Goal: Find specific page/section: Find specific page/section

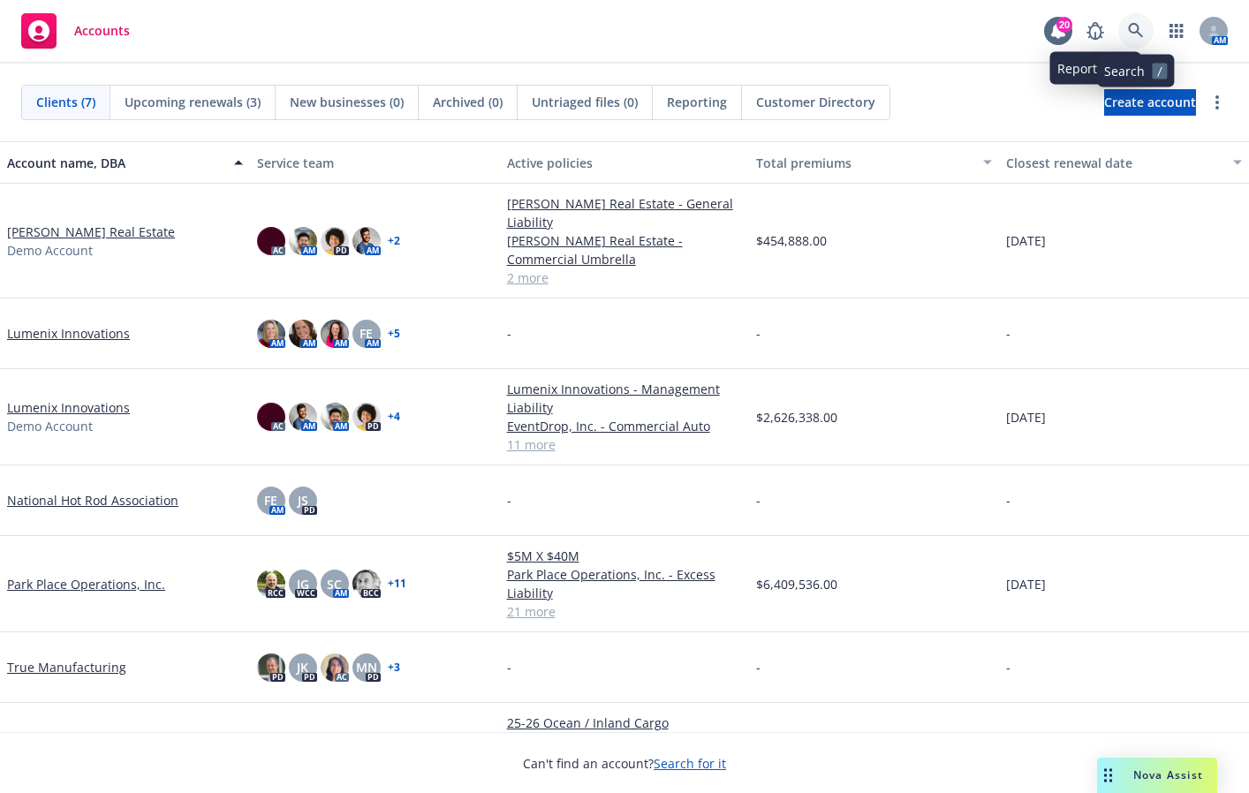
click at [1132, 33] on icon at bounding box center [1135, 30] width 15 height 15
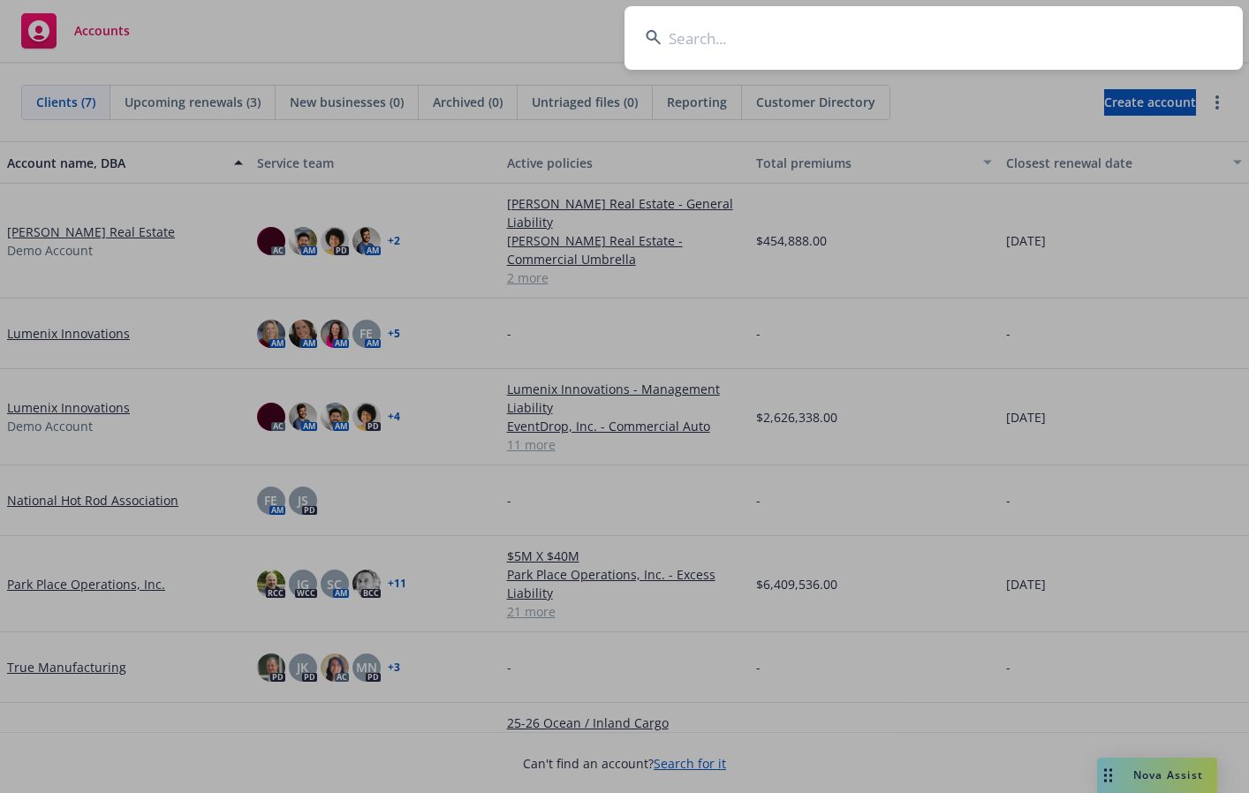
click at [1132, 34] on input at bounding box center [933, 38] width 618 height 64
click at [1134, 36] on input at bounding box center [933, 38] width 618 height 64
type input "park spring"
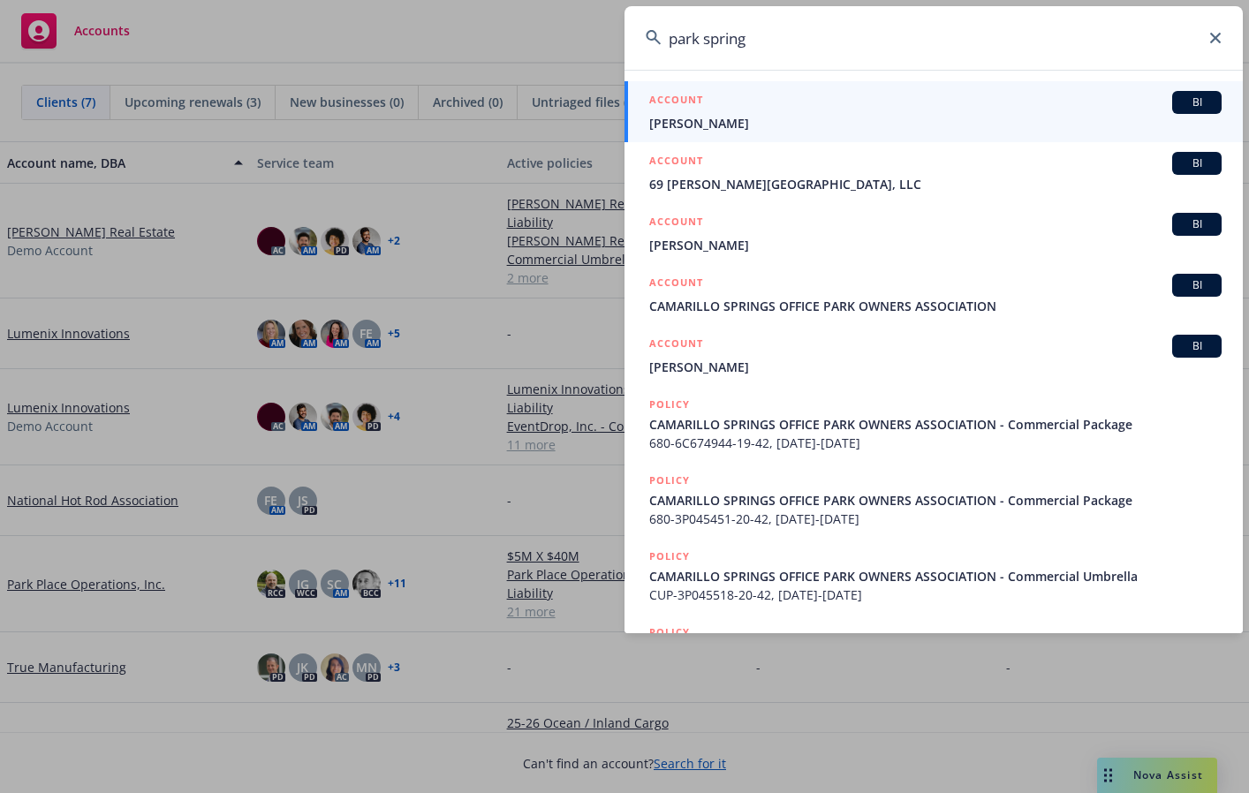
drag, startPoint x: 818, startPoint y: 40, endPoint x: 648, endPoint y: 43, distance: 169.6
click at [648, 43] on div "park spring" at bounding box center [933, 38] width 618 height 64
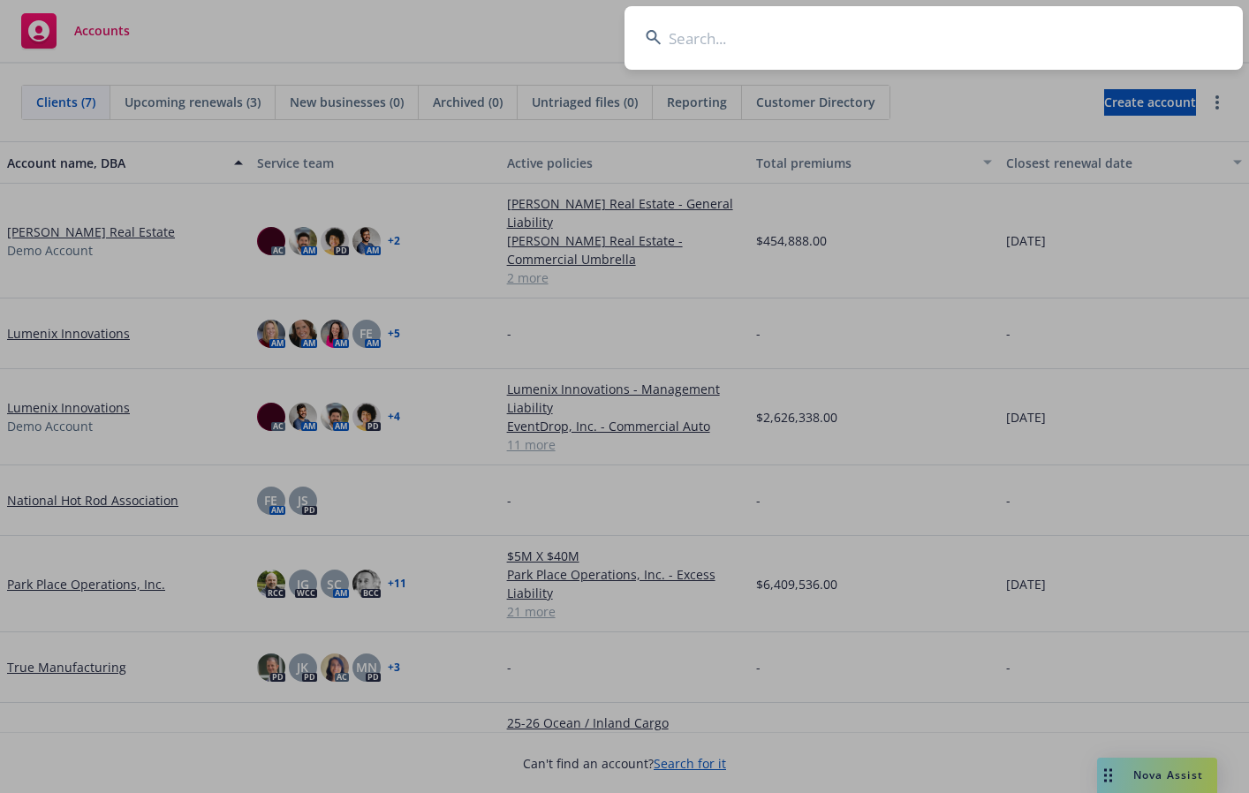
type input "s"
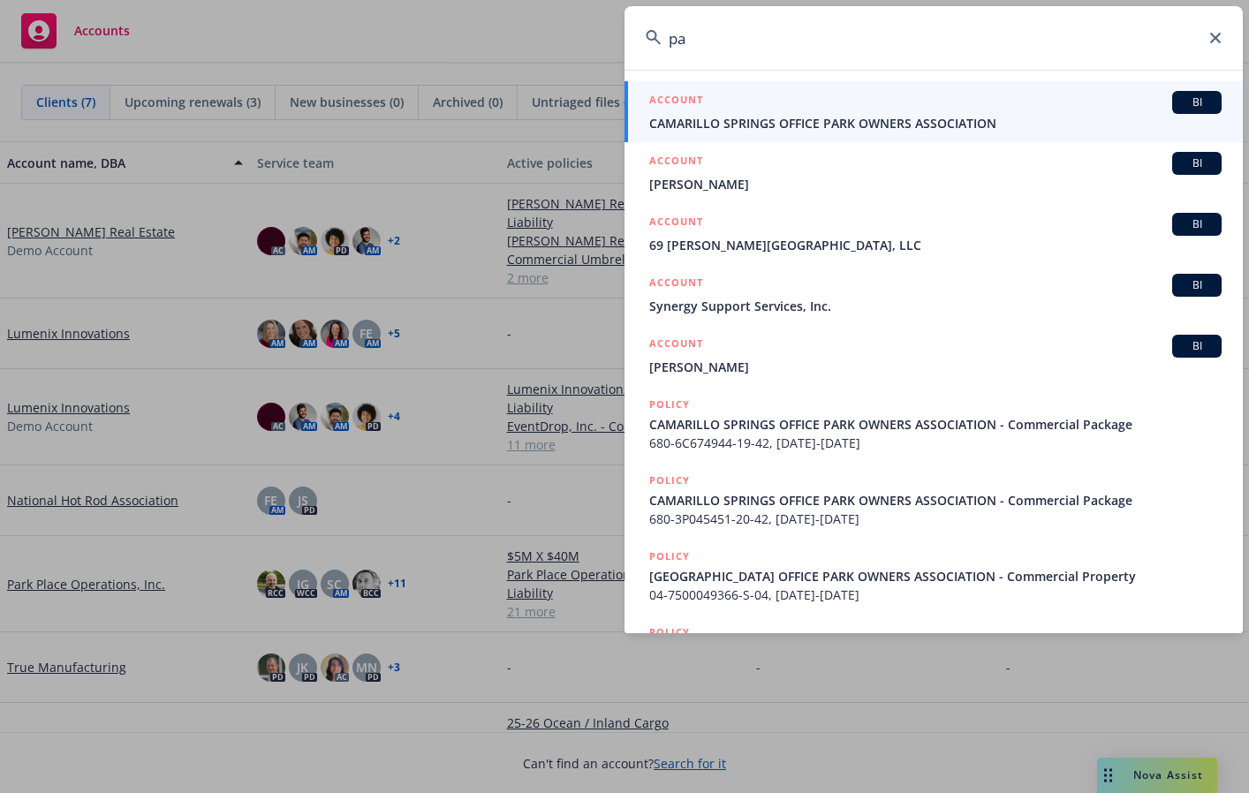
type input "p"
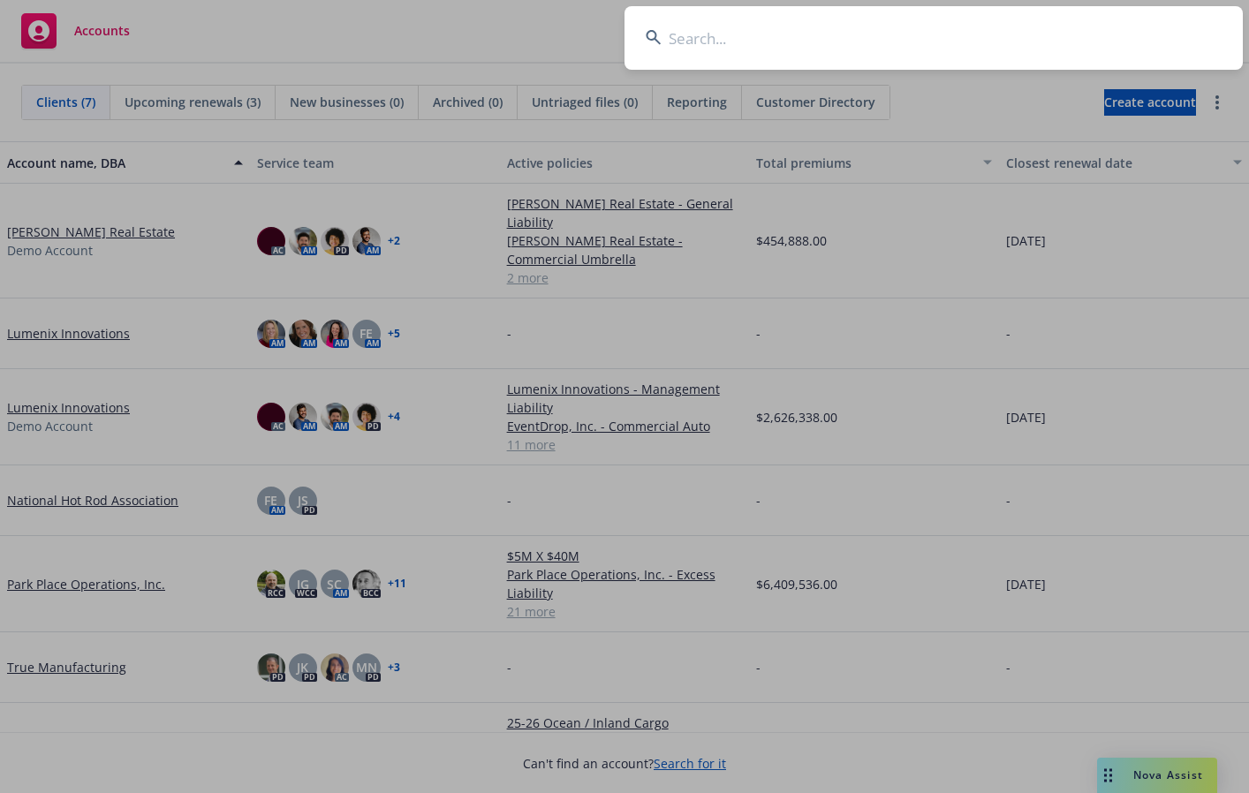
click at [688, 42] on input at bounding box center [933, 38] width 618 height 64
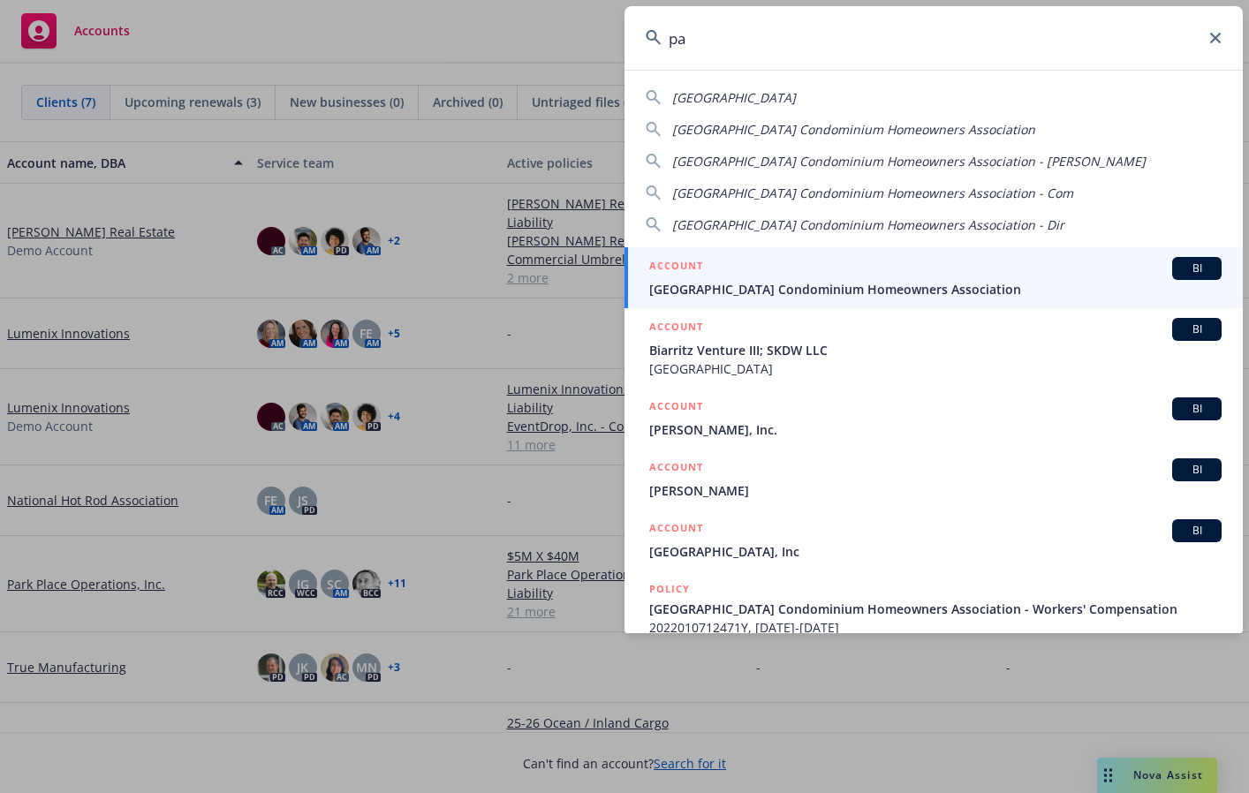
type input "p"
